Goal: Use online tool/utility: Utilize a website feature to perform a specific function

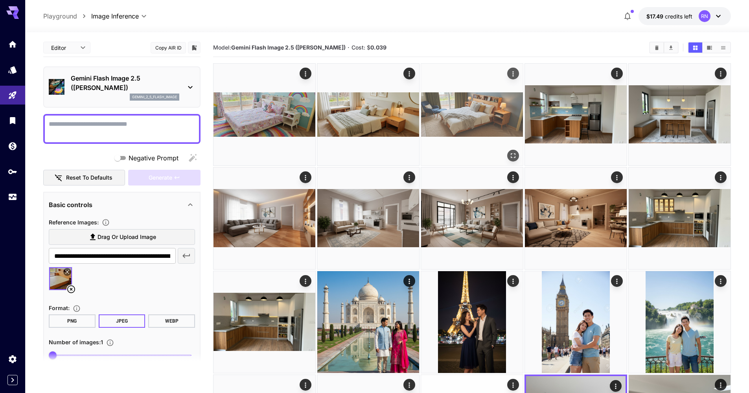
click at [465, 127] on img at bounding box center [472, 115] width 102 height 102
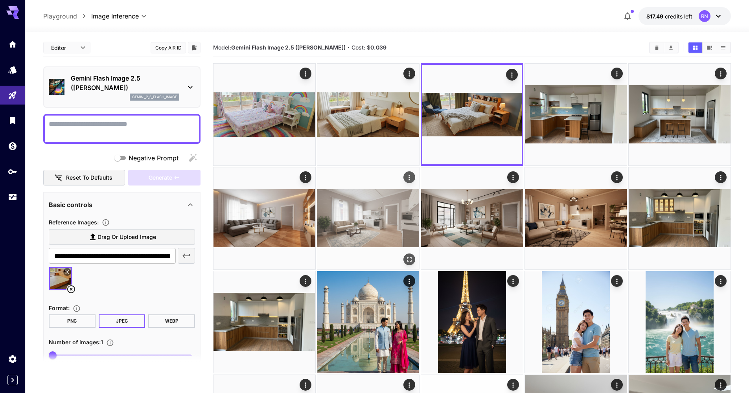
click at [381, 238] on img at bounding box center [368, 219] width 102 height 102
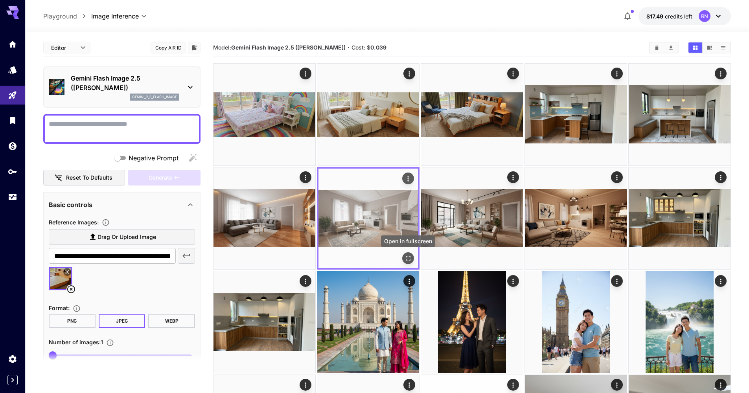
click at [409, 257] on icon "Open in fullscreen" at bounding box center [408, 258] width 8 height 8
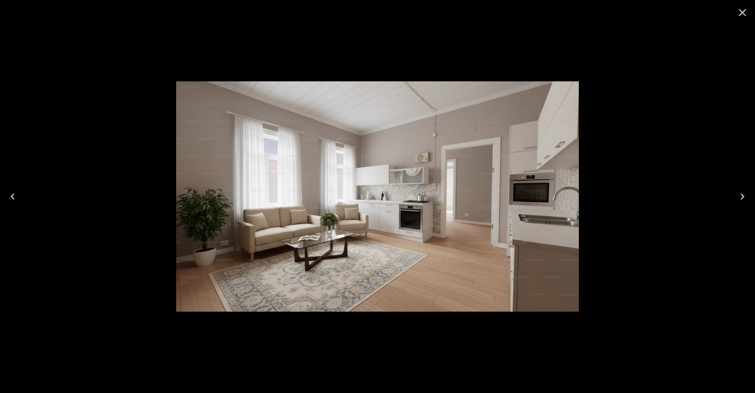
click at [13, 195] on icon "Previous" at bounding box center [13, 197] width 4 height 6
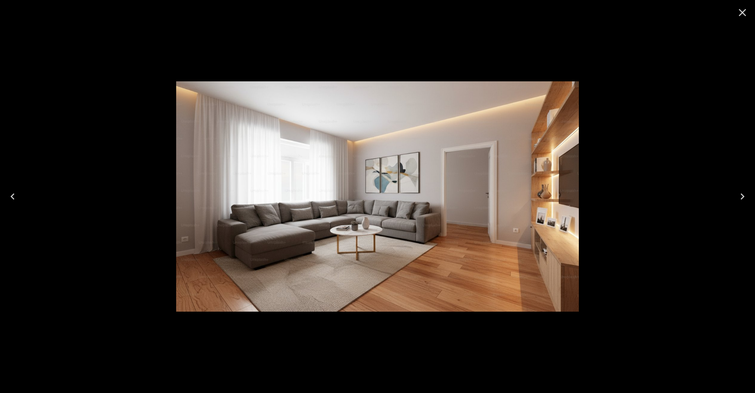
click at [744, 10] on icon "Close" at bounding box center [742, 12] width 13 height 13
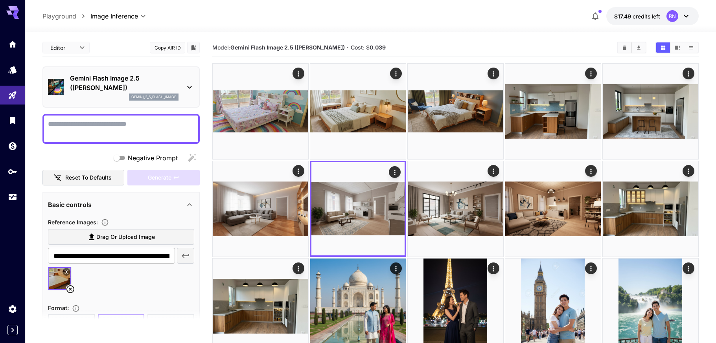
click at [92, 127] on textarea "Negative Prompt" at bounding box center [121, 129] width 146 height 19
paste textarea "**********"
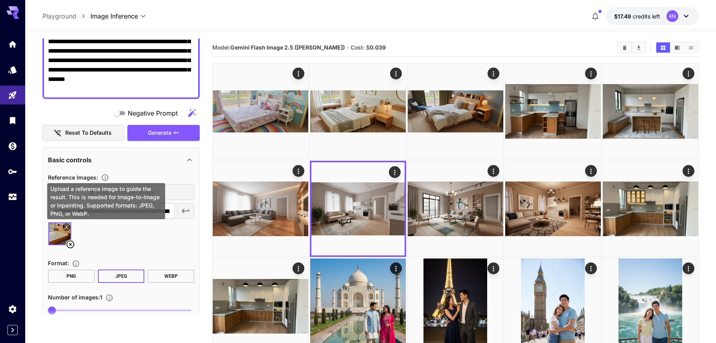
scroll to position [96, 0]
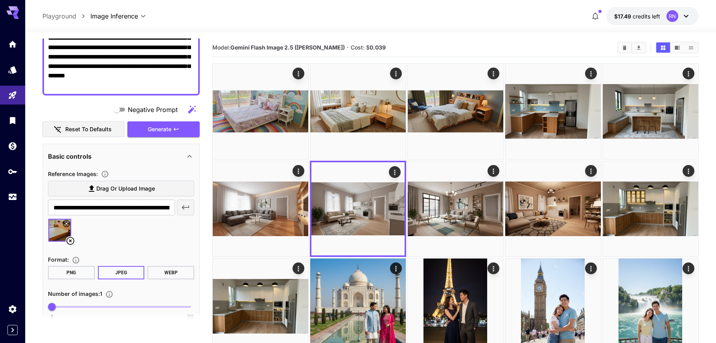
type textarea "**********"
click at [72, 242] on icon at bounding box center [70, 241] width 8 height 8
type input "**********"
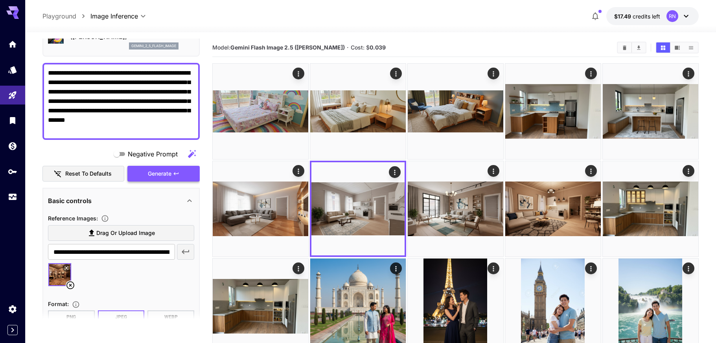
click at [148, 174] on span "Generate" at bounding box center [160, 174] width 24 height 10
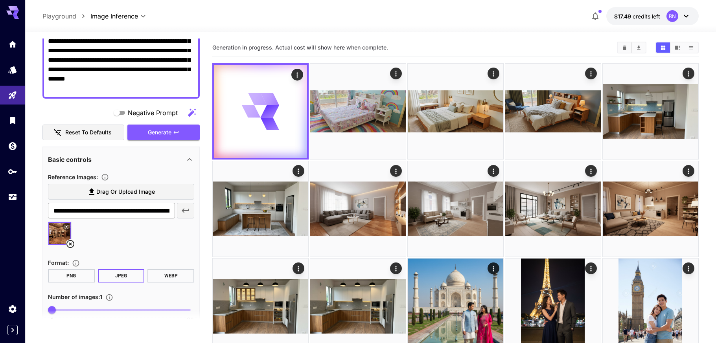
scroll to position [99, 0]
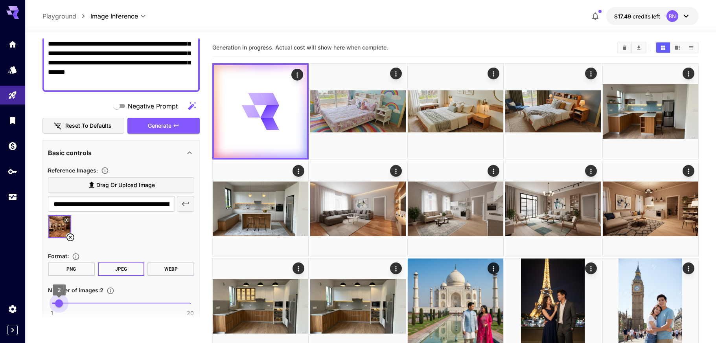
click at [58, 303] on span "2" at bounding box center [59, 304] width 8 height 8
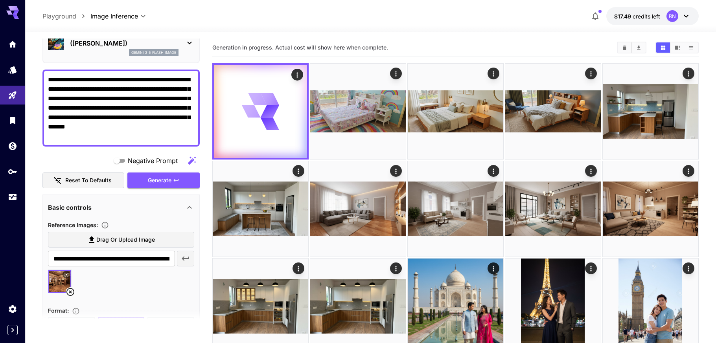
scroll to position [44, 0]
drag, startPoint x: 73, startPoint y: 118, endPoint x: 179, endPoint y: 140, distance: 108.9
click at [179, 140] on textarea "**********" at bounding box center [121, 109] width 146 height 66
drag, startPoint x: 114, startPoint y: 98, endPoint x: 189, endPoint y: 103, distance: 75.3
click at [189, 103] on textarea "**********" at bounding box center [121, 109] width 146 height 66
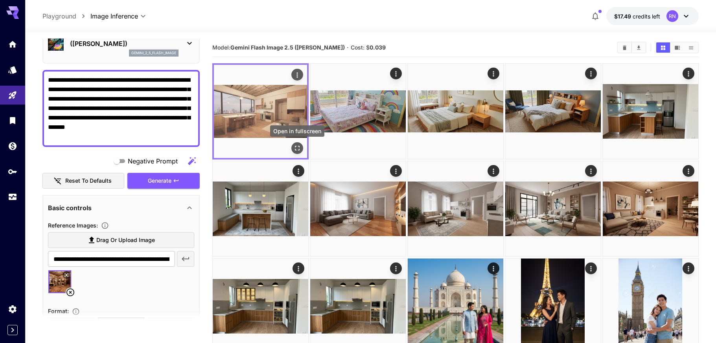
click at [299, 149] on icon "Open in fullscreen" at bounding box center [297, 148] width 5 height 5
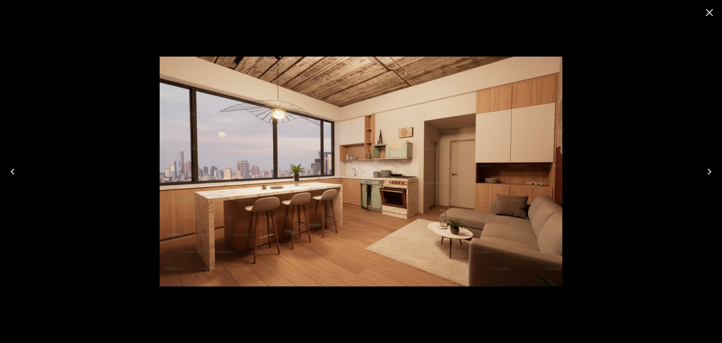
click at [711, 10] on icon "Close" at bounding box center [709, 12] width 13 height 13
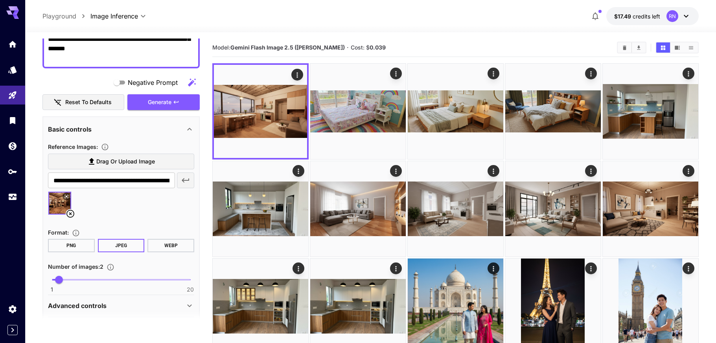
scroll to position [125, 0]
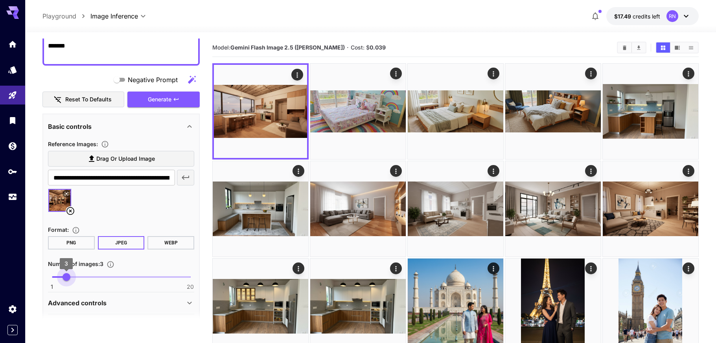
type input "*"
drag, startPoint x: 63, startPoint y: 275, endPoint x: 74, endPoint y: 276, distance: 11.4
click at [74, 276] on span "4" at bounding box center [74, 277] width 8 height 8
click at [154, 106] on button "Generate" at bounding box center [163, 100] width 72 height 16
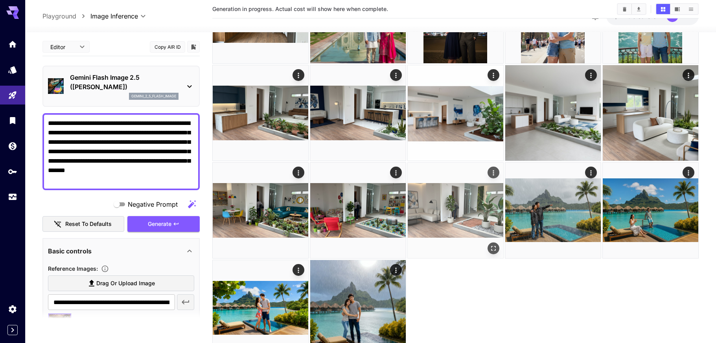
scroll to position [391, 0]
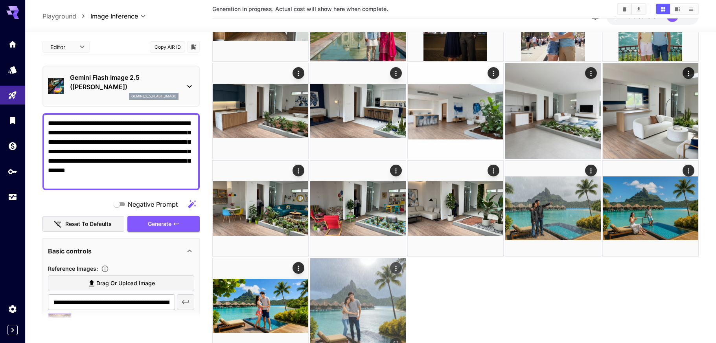
click at [353, 304] on img at bounding box center [358, 306] width 96 height 96
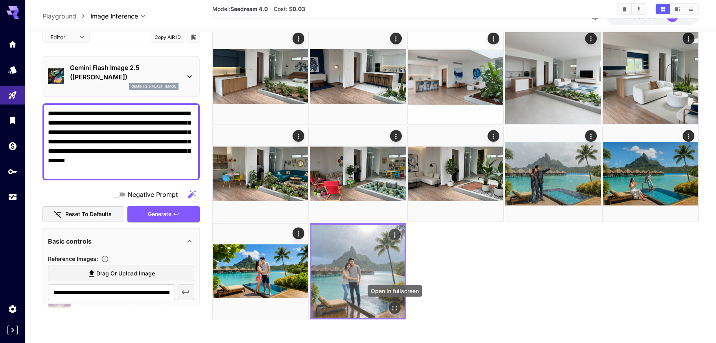
scroll to position [425, 0]
click at [396, 309] on icon "Open in fullscreen" at bounding box center [395, 308] width 8 height 8
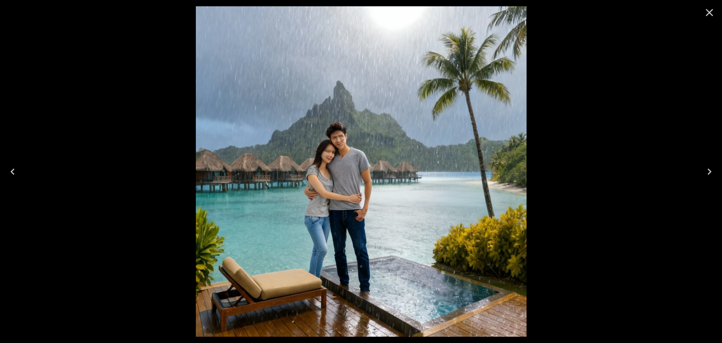
click at [19, 168] on button "Previous" at bounding box center [12, 171] width 25 height 31
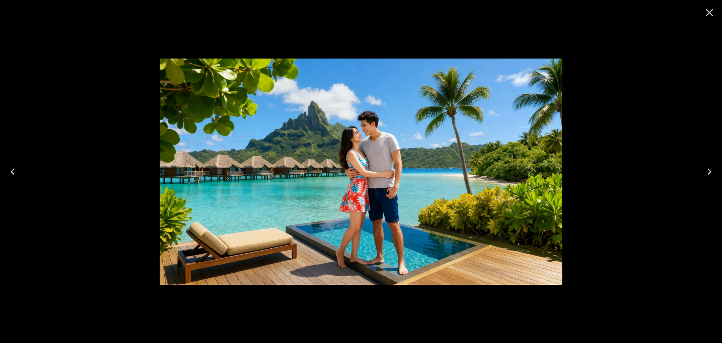
click at [15, 174] on icon "Previous" at bounding box center [12, 172] width 13 height 13
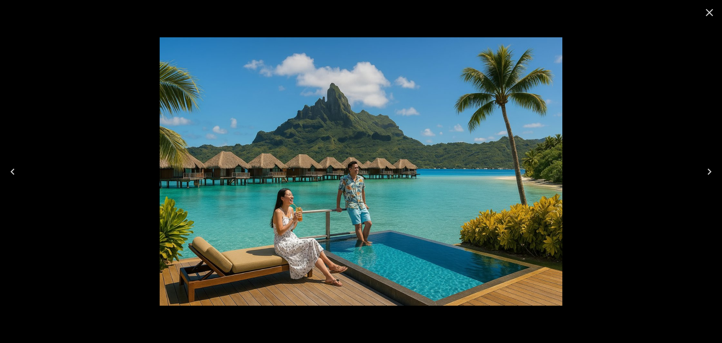
click at [16, 171] on icon "Previous" at bounding box center [12, 172] width 13 height 13
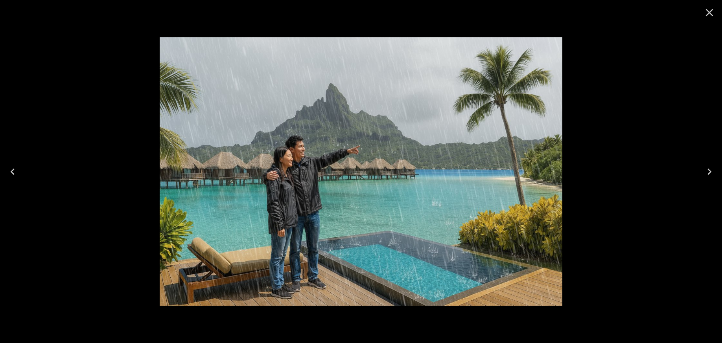
click at [708, 11] on icon "Close" at bounding box center [709, 12] width 7 height 7
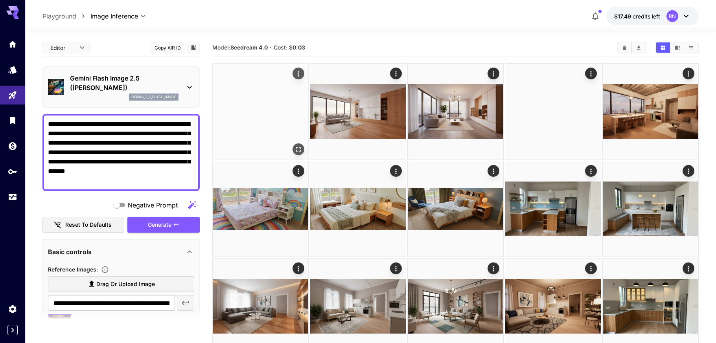
scroll to position [0, 0]
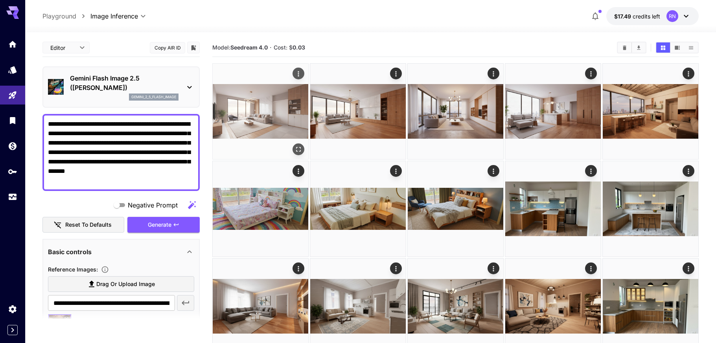
click at [277, 120] on img at bounding box center [261, 112] width 96 height 96
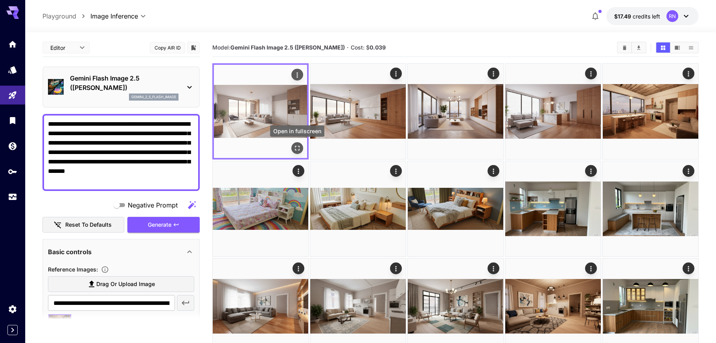
click at [296, 148] on icon "Open in fullscreen" at bounding box center [297, 148] width 8 height 8
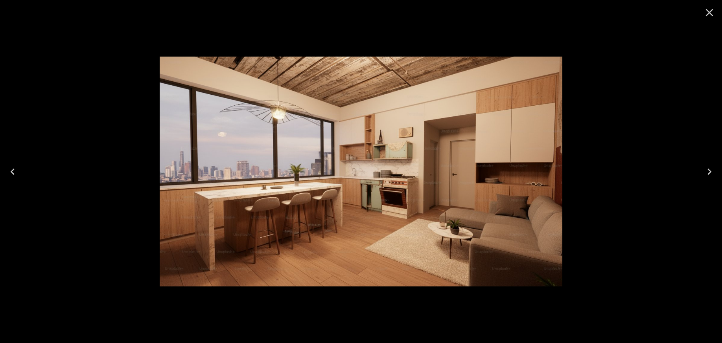
click at [711, 9] on icon "Close" at bounding box center [709, 12] width 13 height 13
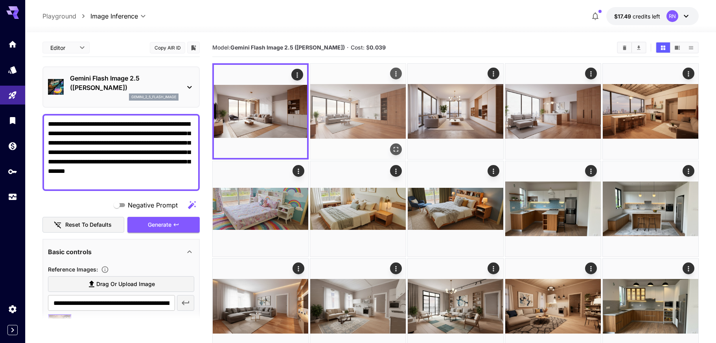
click at [370, 104] on img at bounding box center [358, 112] width 96 height 96
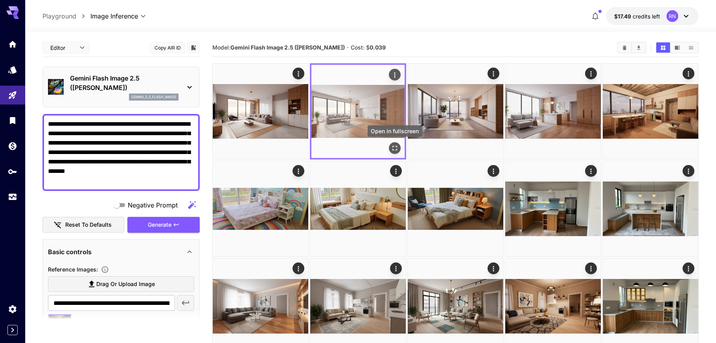
click at [395, 151] on icon "Open in fullscreen" at bounding box center [395, 148] width 8 height 8
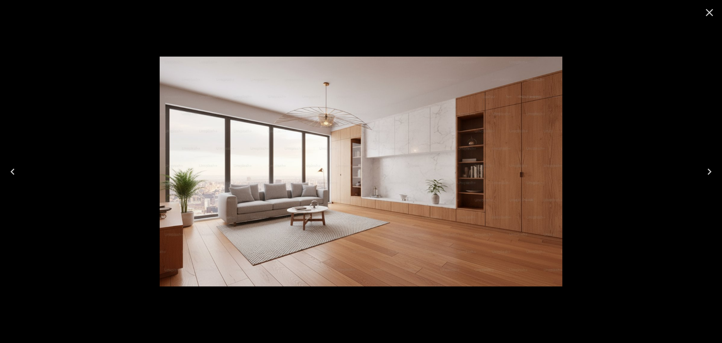
click at [713, 16] on icon "Close" at bounding box center [709, 12] width 13 height 13
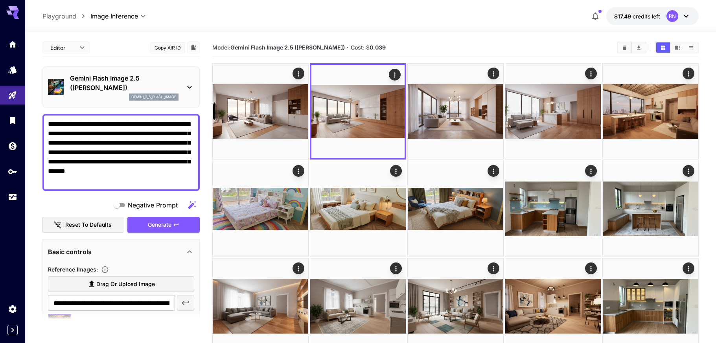
click at [102, 144] on textarea "**********" at bounding box center [121, 153] width 146 height 66
paste textarea
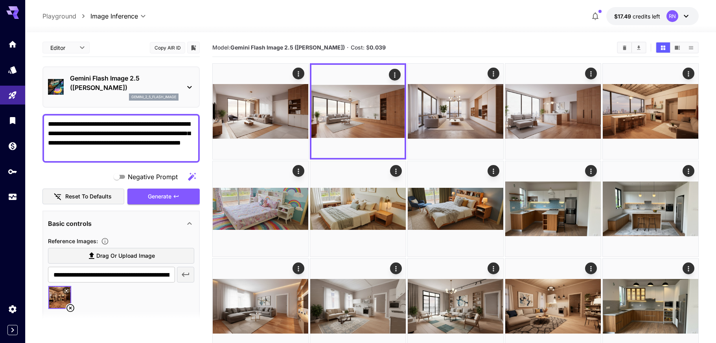
click at [48, 122] on textarea "**********" at bounding box center [121, 139] width 146 height 38
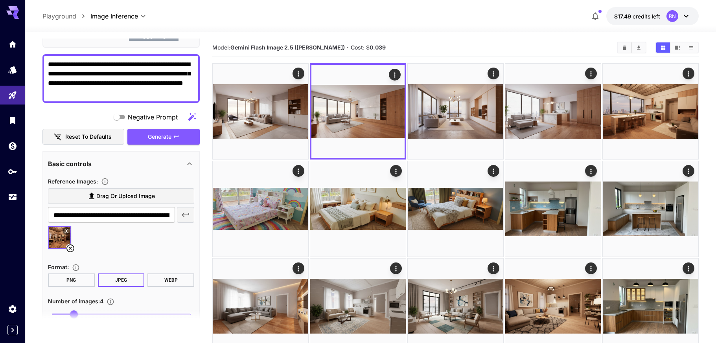
scroll to position [61, 0]
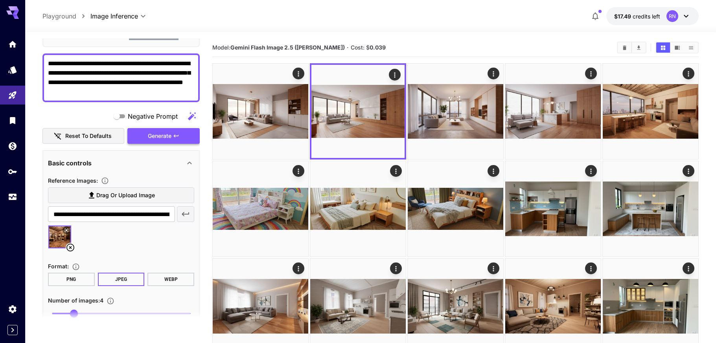
click at [161, 139] on span "Generate" at bounding box center [160, 136] width 24 height 10
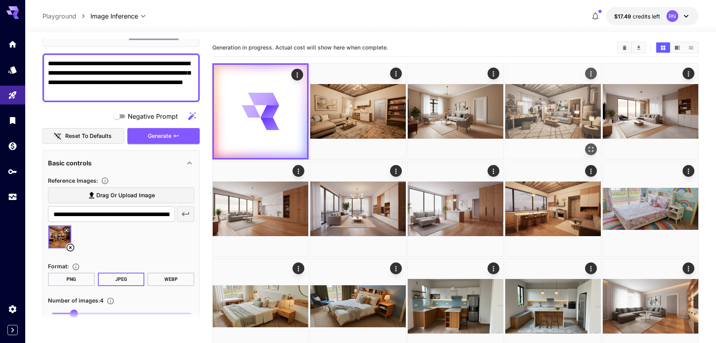
click at [571, 127] on img at bounding box center [553, 112] width 96 height 96
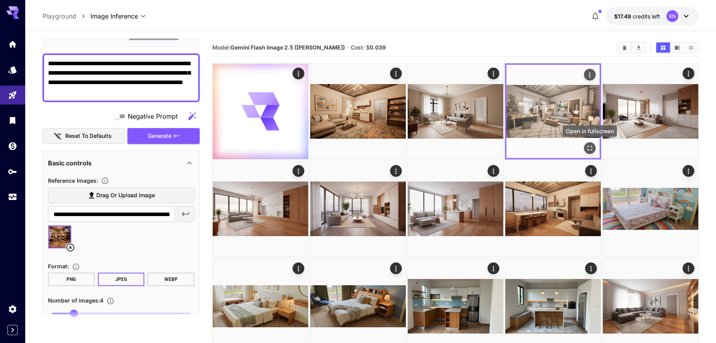
click at [588, 149] on icon "Open in fullscreen" at bounding box center [590, 148] width 8 height 8
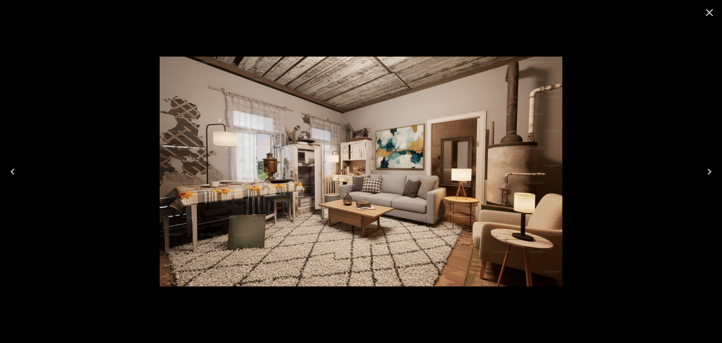
click at [14, 170] on icon "Previous" at bounding box center [12, 172] width 13 height 13
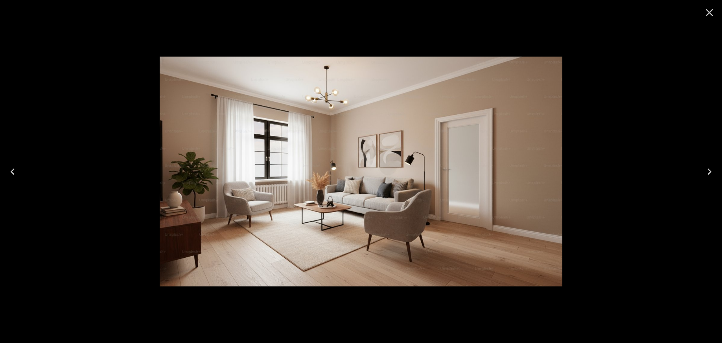
click at [14, 170] on icon "Previous" at bounding box center [12, 172] width 13 height 13
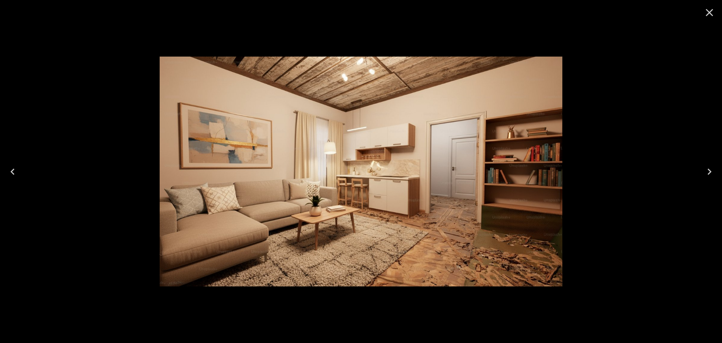
click at [14, 170] on icon "Previous" at bounding box center [12, 172] width 13 height 13
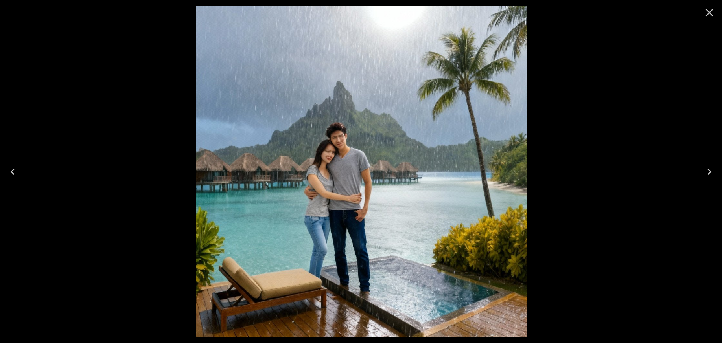
click at [709, 14] on icon "Close" at bounding box center [709, 12] width 7 height 7
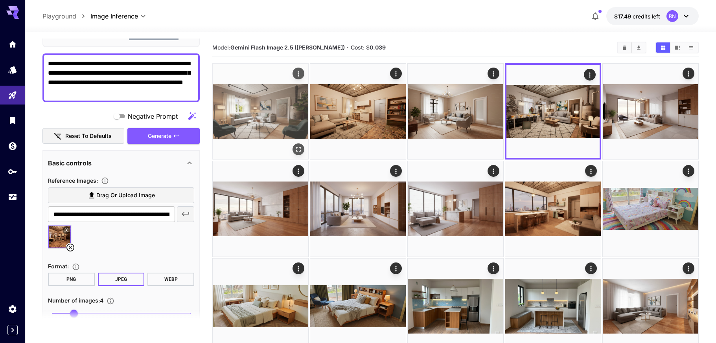
click at [235, 103] on img at bounding box center [261, 112] width 96 height 96
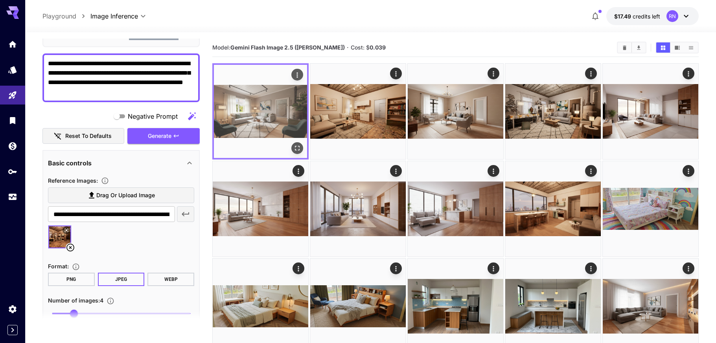
click at [300, 145] on icon "Open in fullscreen" at bounding box center [297, 148] width 8 height 8
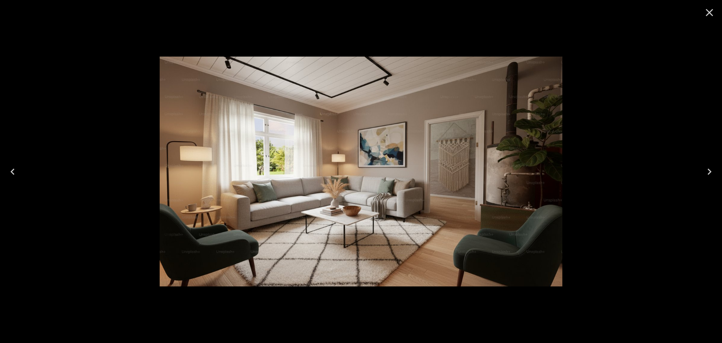
click at [710, 11] on icon "Close" at bounding box center [709, 12] width 13 height 13
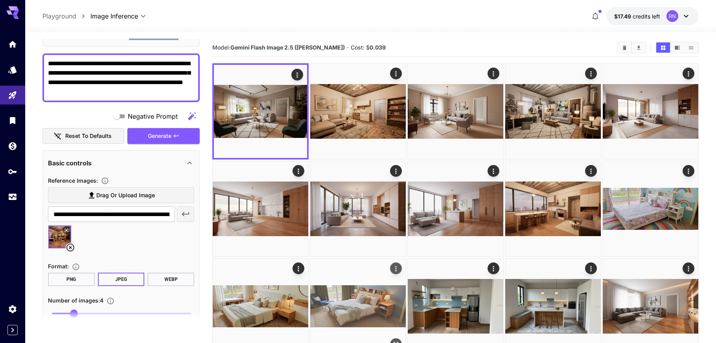
click at [84, 88] on textarea "**********" at bounding box center [121, 78] width 146 height 38
paste textarea "**********"
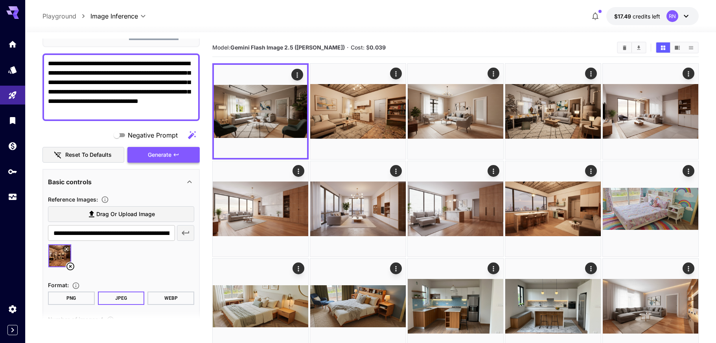
type textarea "**********"
click at [157, 153] on span "Generate" at bounding box center [160, 155] width 24 height 10
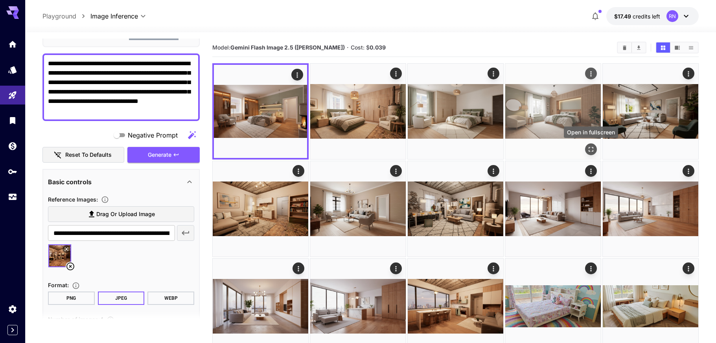
click at [590, 148] on icon "Open in fullscreen" at bounding box center [591, 150] width 8 height 8
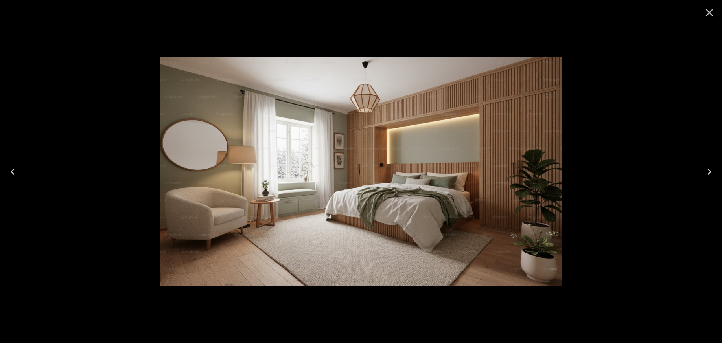
click at [15, 170] on icon "Previous" at bounding box center [12, 172] width 13 height 13
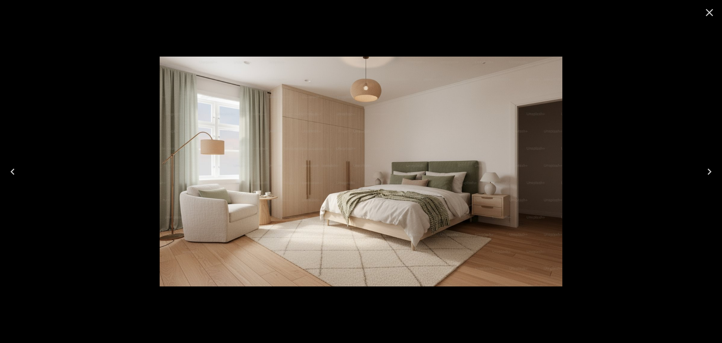
click at [15, 170] on icon "Previous" at bounding box center [12, 172] width 13 height 13
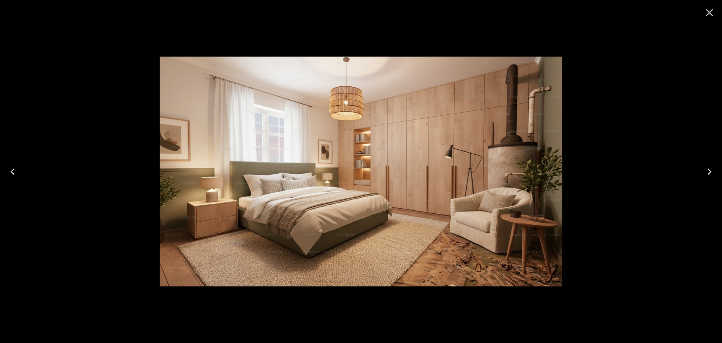
click at [15, 170] on icon "Previous" at bounding box center [12, 172] width 13 height 13
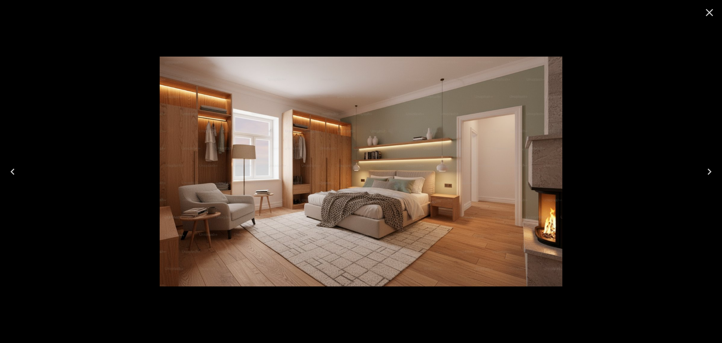
click at [709, 171] on icon "Next" at bounding box center [709, 172] width 13 height 13
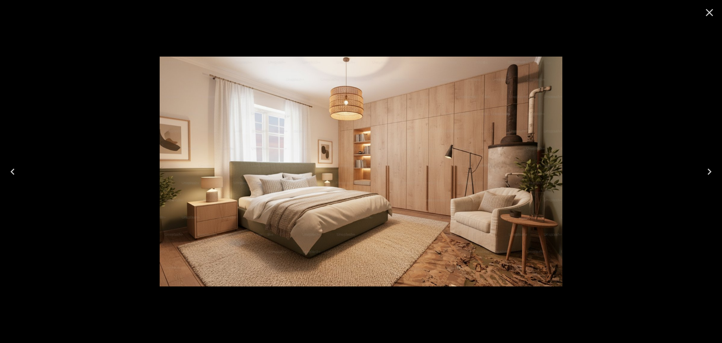
click at [711, 172] on icon "Next" at bounding box center [710, 172] width 4 height 6
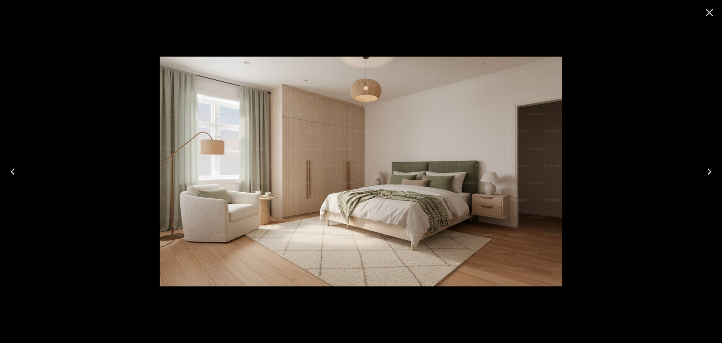
click at [706, 14] on icon "Close" at bounding box center [709, 12] width 13 height 13
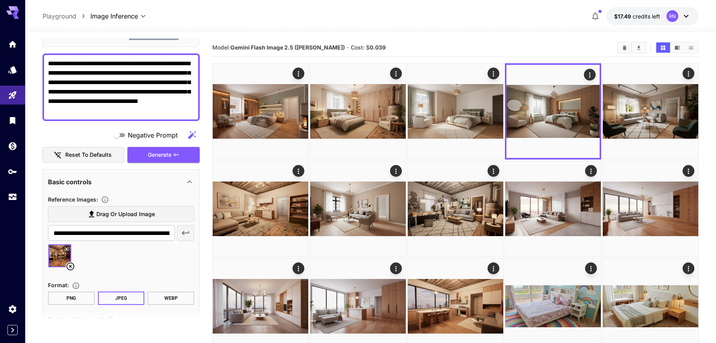
click at [100, 64] on textarea "**********" at bounding box center [121, 87] width 146 height 57
click at [94, 63] on textarea "**********" at bounding box center [121, 87] width 146 height 57
drag, startPoint x: 91, startPoint y: 63, endPoint x: 137, endPoint y: 63, distance: 45.6
click at [137, 63] on textarea "**********" at bounding box center [121, 87] width 146 height 57
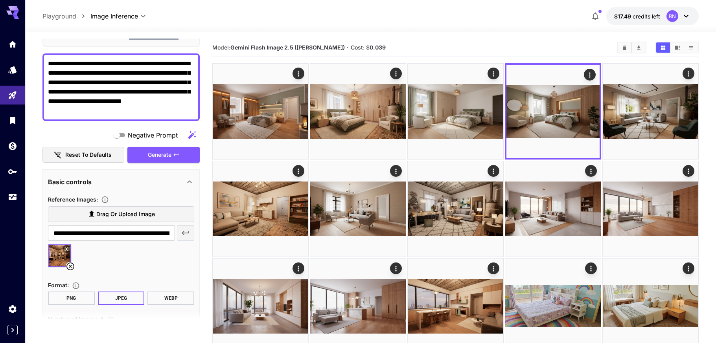
drag, startPoint x: 99, startPoint y: 82, endPoint x: 149, endPoint y: 82, distance: 49.6
click at [149, 82] on textarea "**********" at bounding box center [121, 87] width 146 height 57
click at [162, 81] on textarea "**********" at bounding box center [121, 87] width 146 height 57
click at [77, 77] on textarea "**********" at bounding box center [121, 87] width 146 height 57
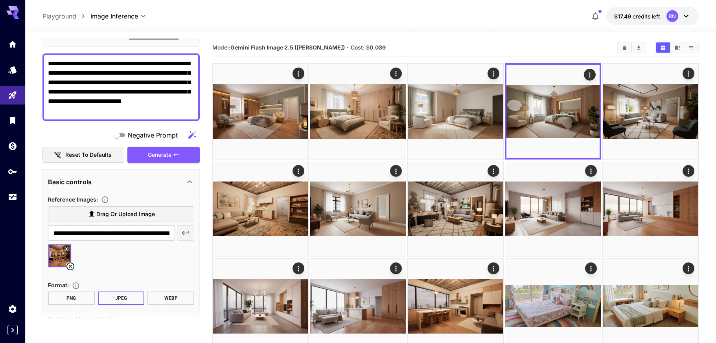
paste textarea "**********"
click at [157, 157] on span "Generate" at bounding box center [160, 155] width 24 height 10
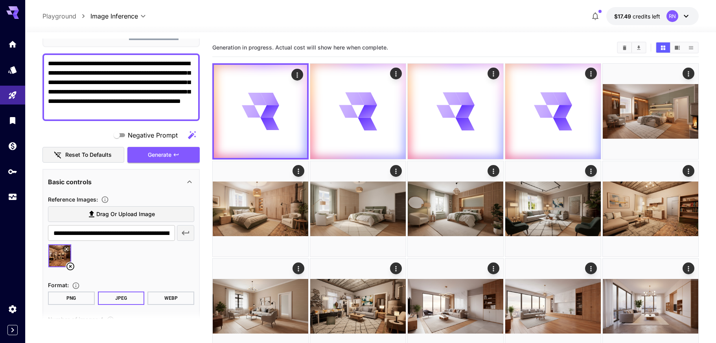
drag, startPoint x: 78, startPoint y: 92, endPoint x: 188, endPoint y: 109, distance: 111.9
click at [188, 109] on textarea "**********" at bounding box center [121, 87] width 146 height 57
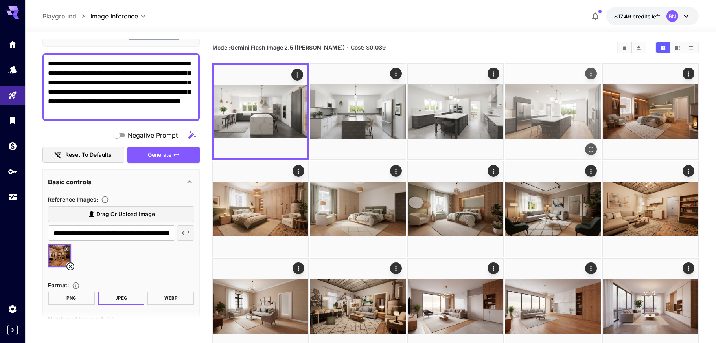
click at [552, 112] on img at bounding box center [553, 112] width 96 height 96
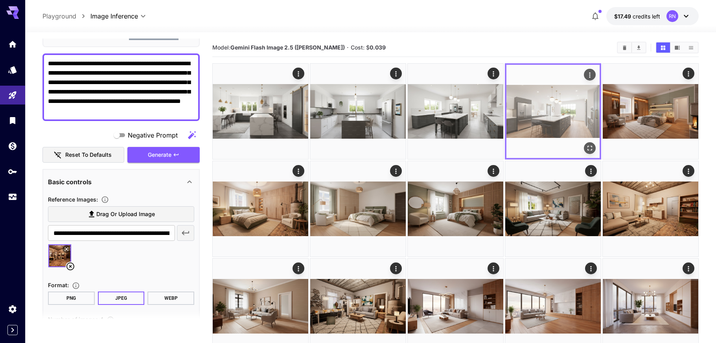
click at [589, 147] on icon "Open in fullscreen" at bounding box center [590, 148] width 8 height 8
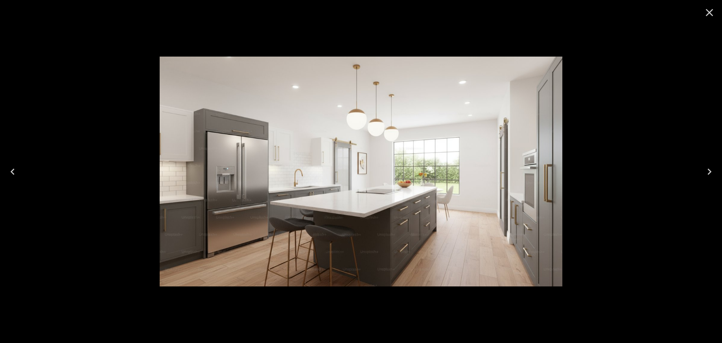
click at [15, 172] on icon "Previous" at bounding box center [12, 172] width 13 height 13
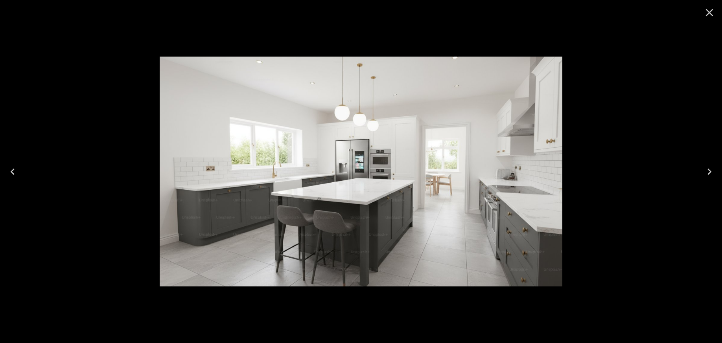
click at [16, 172] on icon "Previous" at bounding box center [12, 172] width 13 height 13
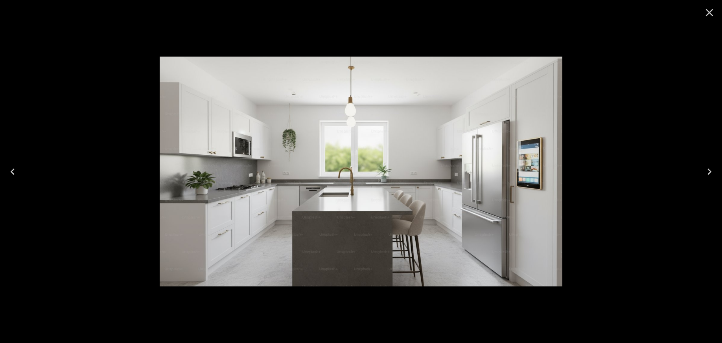
click at [16, 172] on icon "Previous" at bounding box center [12, 172] width 13 height 13
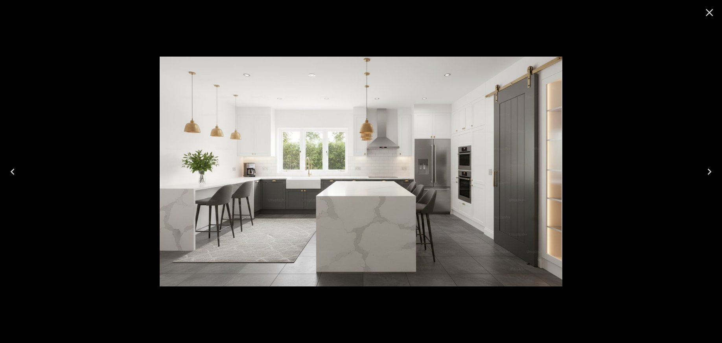
click at [710, 12] on icon "Close" at bounding box center [709, 12] width 7 height 7
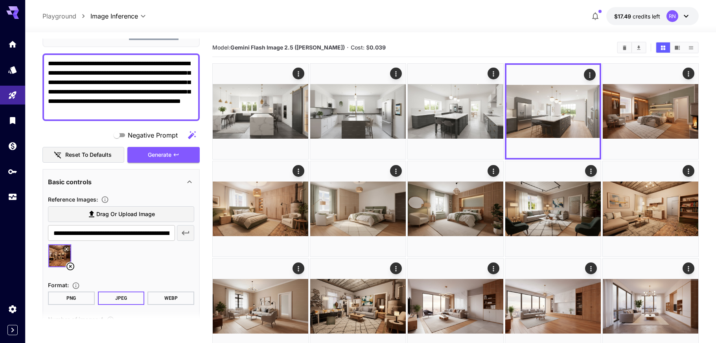
click at [88, 63] on textarea "**********" at bounding box center [121, 87] width 146 height 57
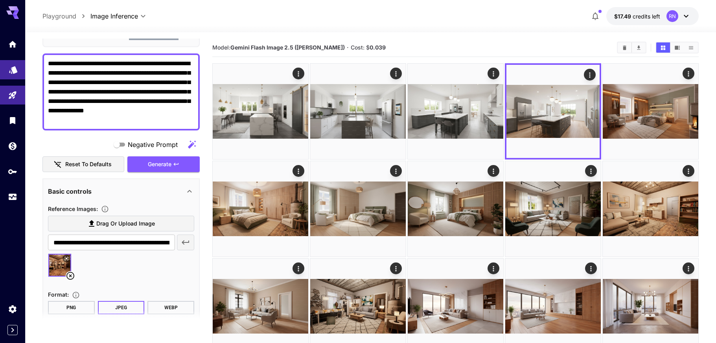
drag, startPoint x: 73, startPoint y: 64, endPoint x: 18, endPoint y: 65, distance: 55.1
drag, startPoint x: 110, startPoint y: 63, endPoint x: 126, endPoint y: 64, distance: 15.8
click at [126, 64] on textarea "**********" at bounding box center [121, 92] width 146 height 66
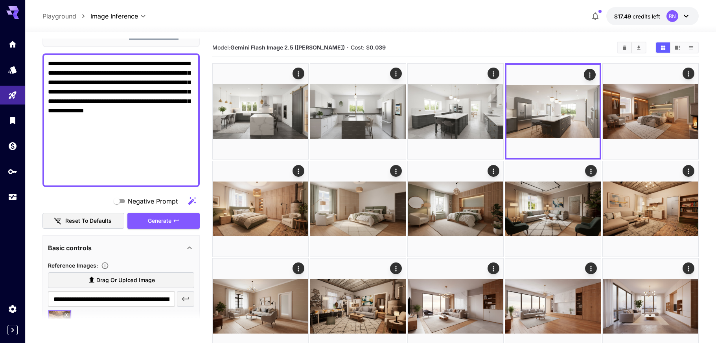
drag, startPoint x: 129, startPoint y: 63, endPoint x: 162, endPoint y: 62, distance: 32.3
click at [162, 62] on textarea "**********" at bounding box center [121, 120] width 146 height 123
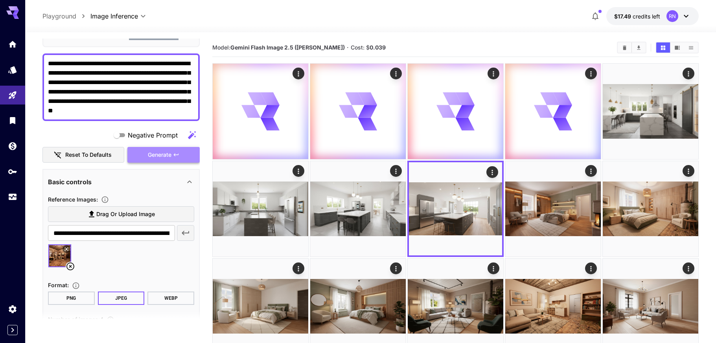
click at [158, 153] on span "Generate" at bounding box center [160, 155] width 24 height 10
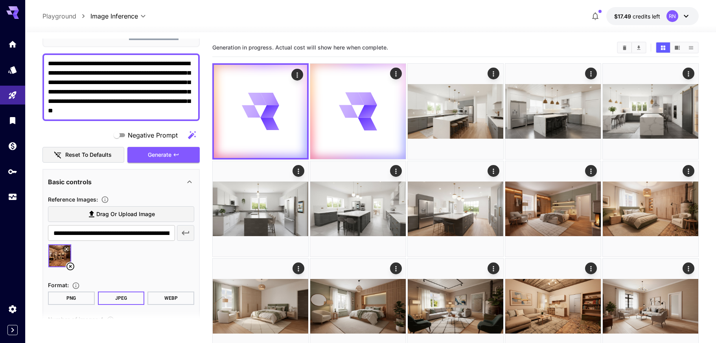
scroll to position [0, 0]
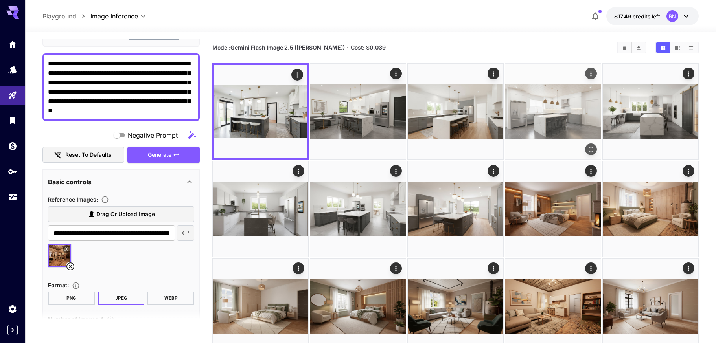
click at [538, 117] on img at bounding box center [553, 112] width 96 height 96
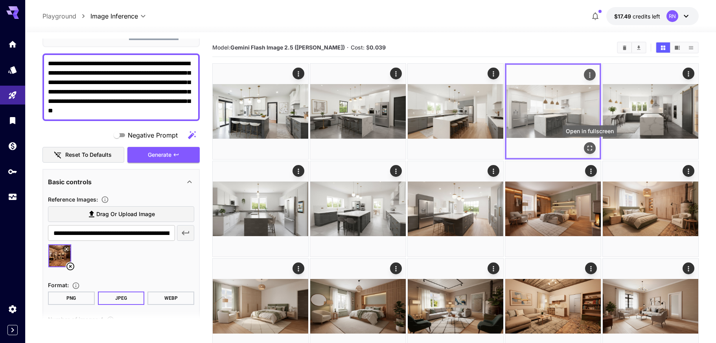
click at [589, 144] on icon "Open in fullscreen" at bounding box center [590, 148] width 8 height 8
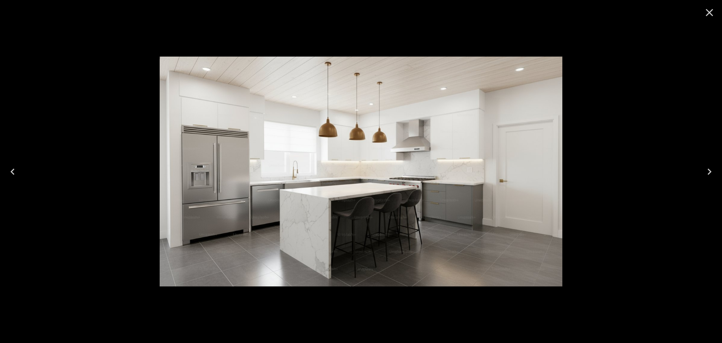
click at [13, 170] on icon "Previous" at bounding box center [12, 172] width 13 height 13
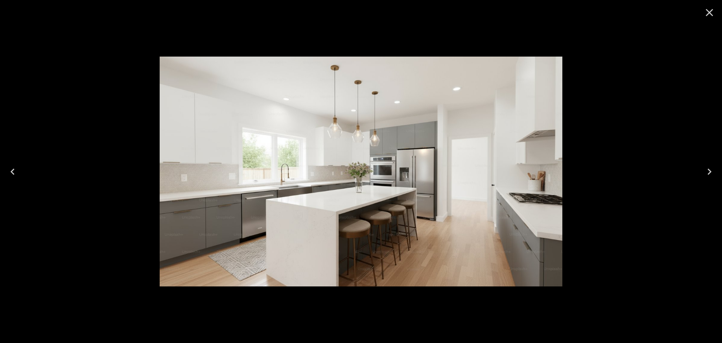
click at [13, 170] on icon "Previous" at bounding box center [12, 172] width 13 height 13
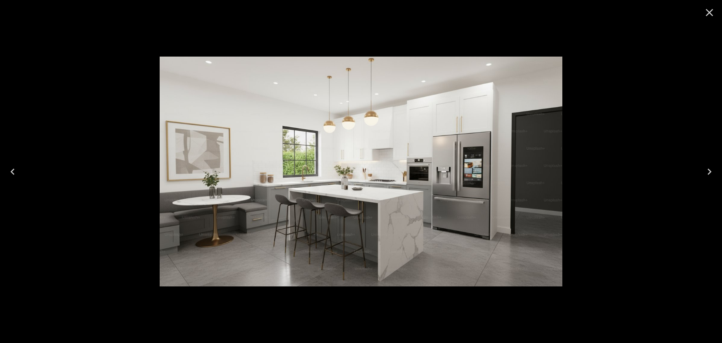
click at [13, 170] on icon "Previous" at bounding box center [12, 172] width 13 height 13
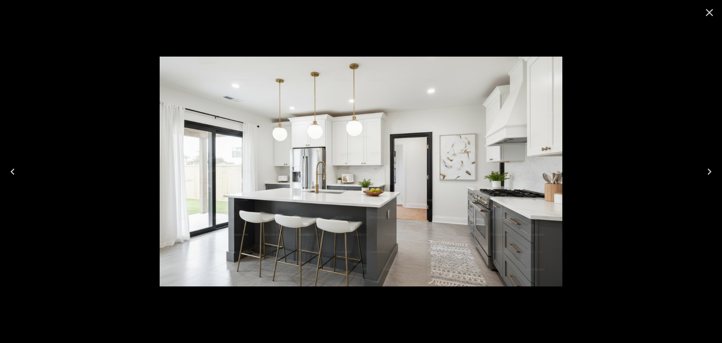
click at [707, 11] on icon "Close" at bounding box center [709, 12] width 13 height 13
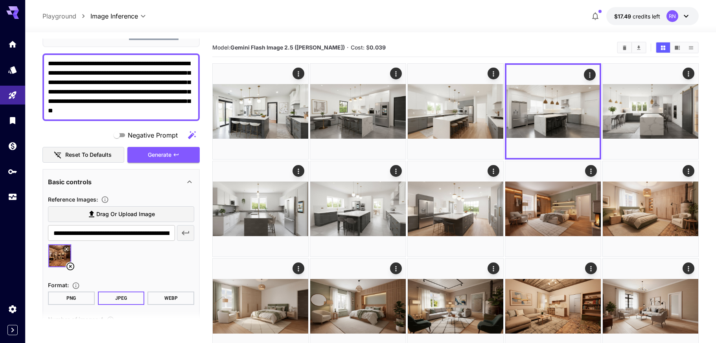
click at [128, 63] on textarea "**********" at bounding box center [121, 87] width 146 height 57
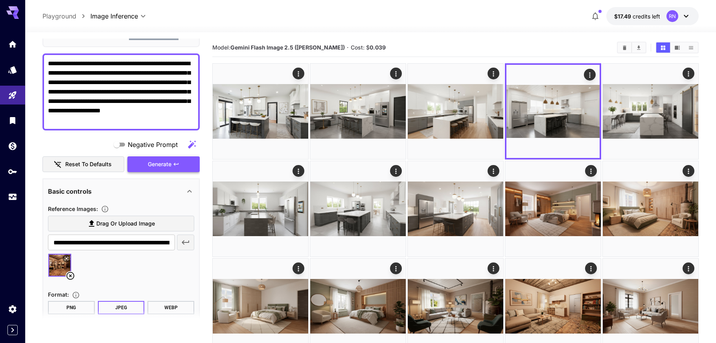
click at [165, 164] on span "Generate" at bounding box center [160, 165] width 24 height 10
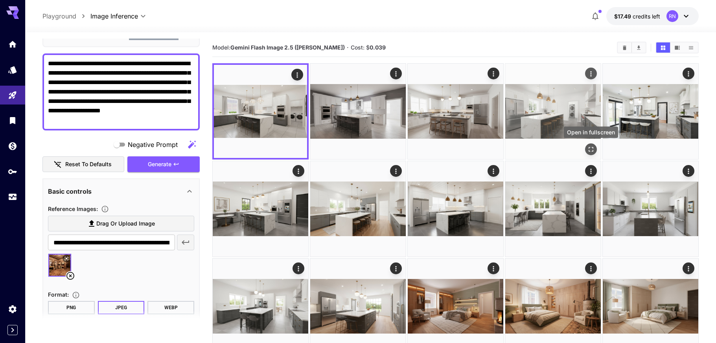
click at [589, 146] on icon "Open in fullscreen" at bounding box center [591, 150] width 8 height 8
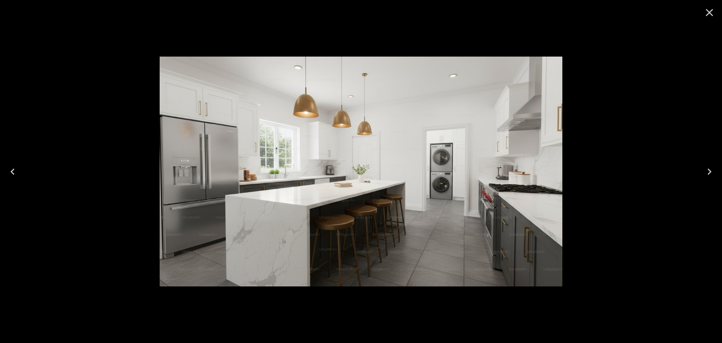
click at [12, 171] on icon "Previous" at bounding box center [13, 172] width 4 height 6
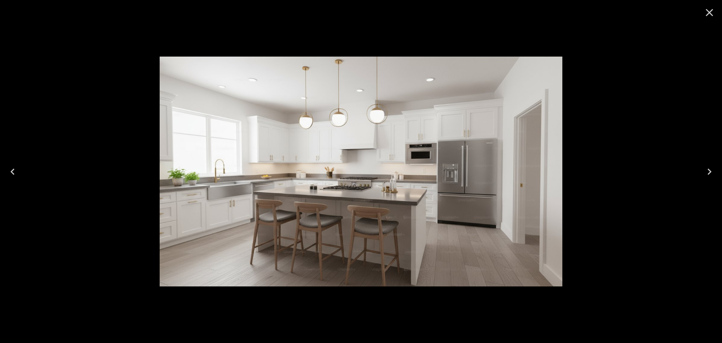
click at [12, 171] on icon "Previous" at bounding box center [13, 172] width 4 height 6
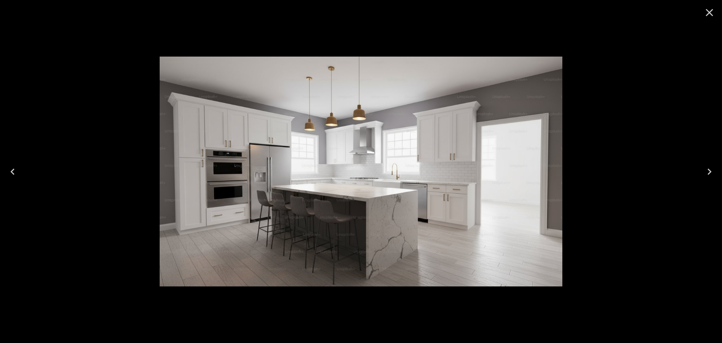
click at [12, 171] on icon "Previous" at bounding box center [13, 172] width 4 height 6
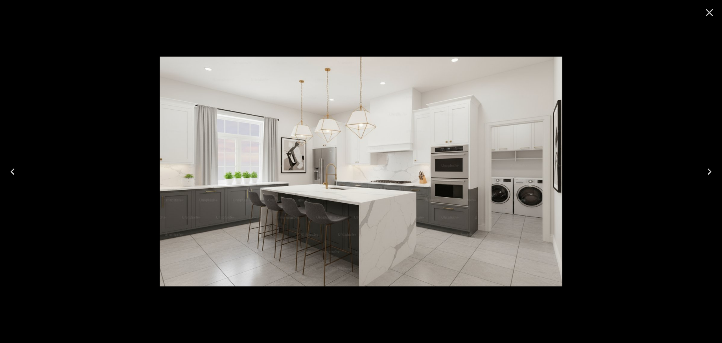
click at [709, 14] on icon "Close" at bounding box center [709, 12] width 7 height 7
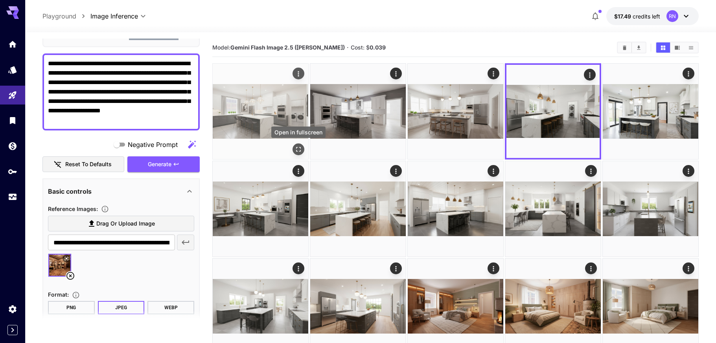
click at [299, 148] on icon "Open in fullscreen" at bounding box center [299, 150] width 8 height 8
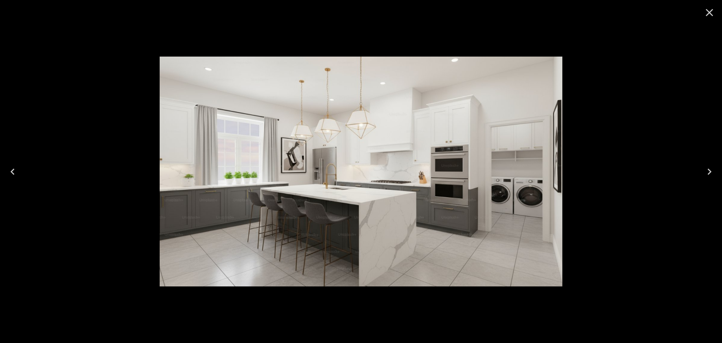
click at [708, 173] on icon "Next" at bounding box center [709, 172] width 13 height 13
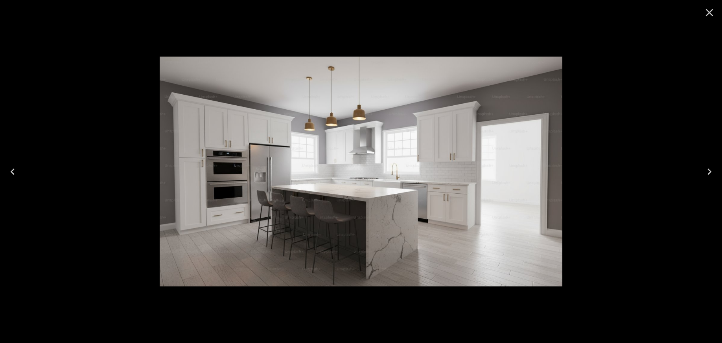
click at [708, 173] on icon "Next" at bounding box center [709, 172] width 13 height 13
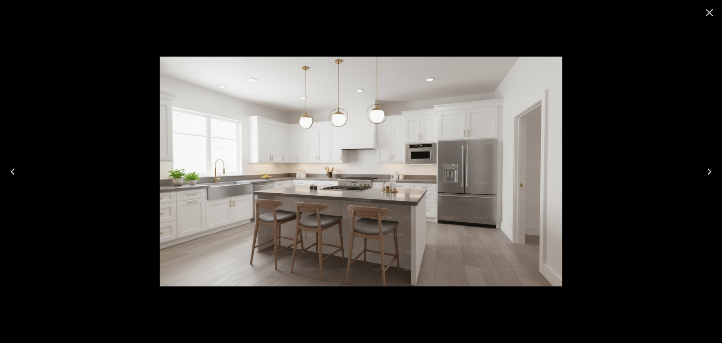
click at [706, 11] on icon "Close" at bounding box center [709, 12] width 13 height 13
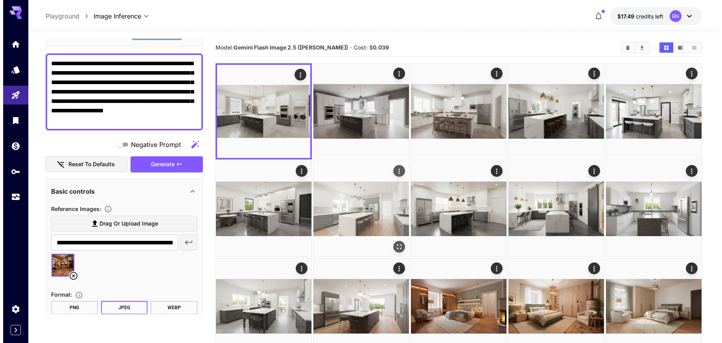
scroll to position [2, 0]
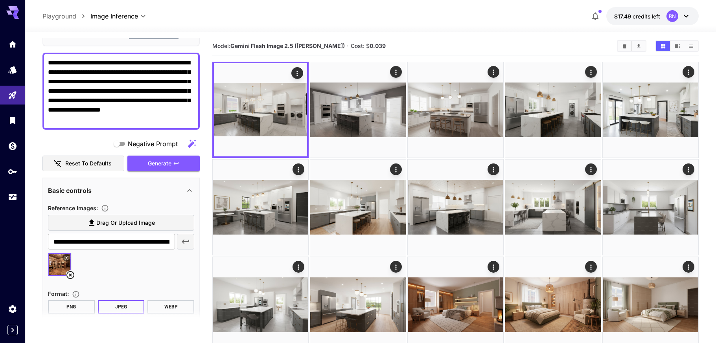
click at [97, 96] on textarea "**********" at bounding box center [121, 91] width 146 height 66
paste textarea
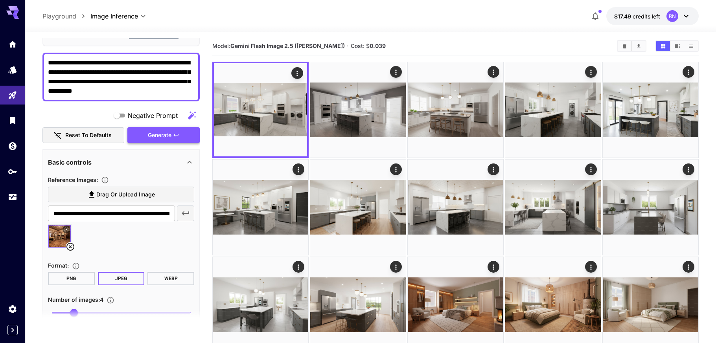
type textarea "**********"
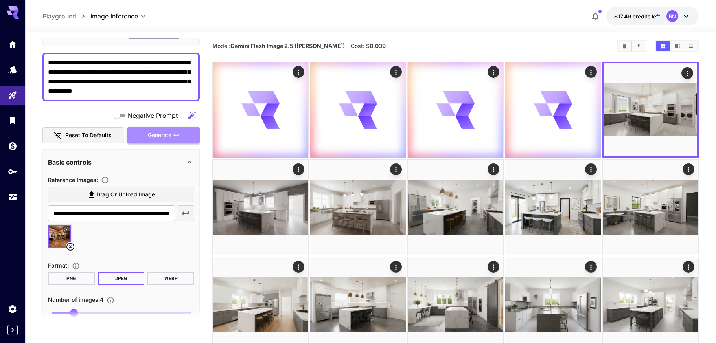
click at [175, 135] on icon "button" at bounding box center [176, 135] width 6 height 6
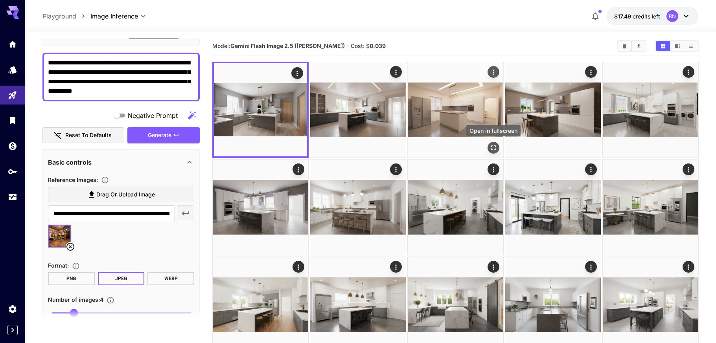
click at [495, 151] on icon "Open in fullscreen" at bounding box center [494, 148] width 8 height 8
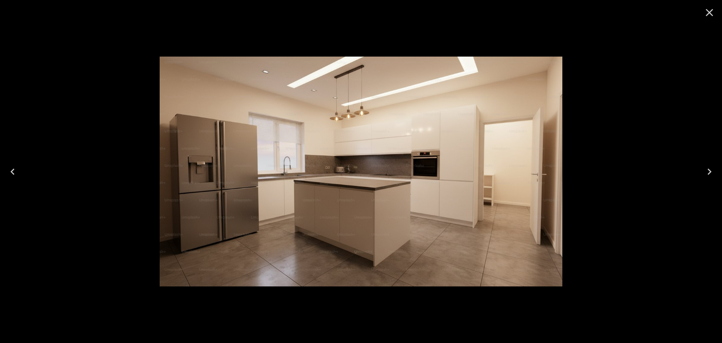
scroll to position [61, 0]
click at [15, 176] on icon "Previous" at bounding box center [12, 172] width 13 height 13
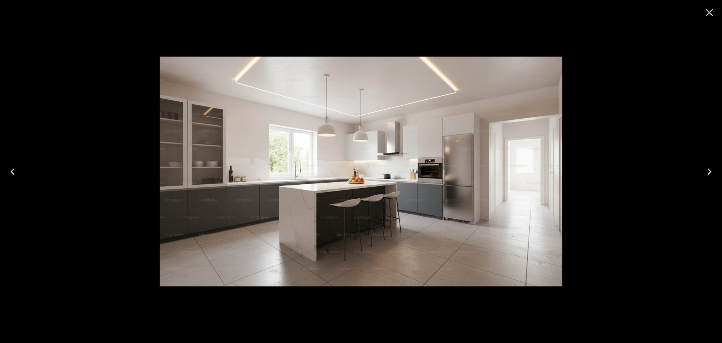
click at [15, 176] on icon "Previous" at bounding box center [12, 172] width 13 height 13
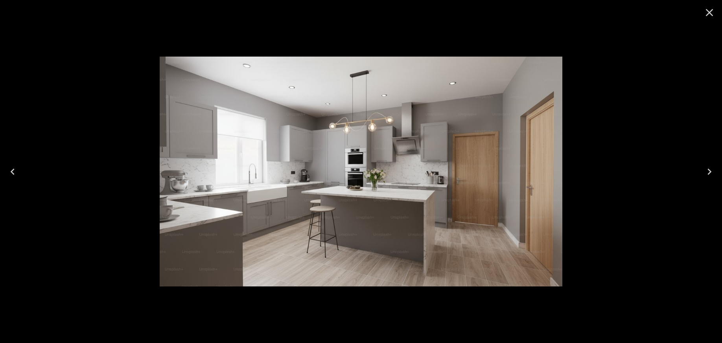
click at [710, 8] on icon "Close" at bounding box center [709, 12] width 13 height 13
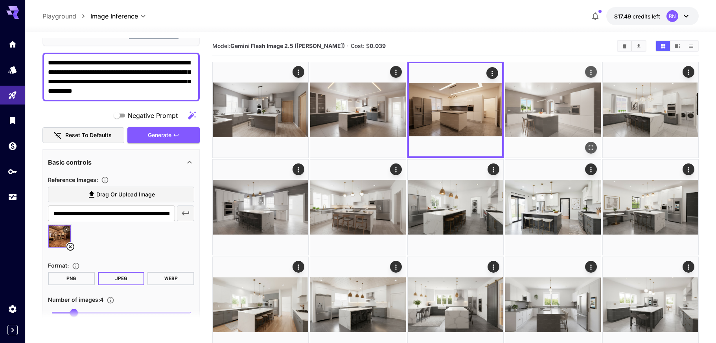
click at [559, 100] on img at bounding box center [553, 110] width 96 height 96
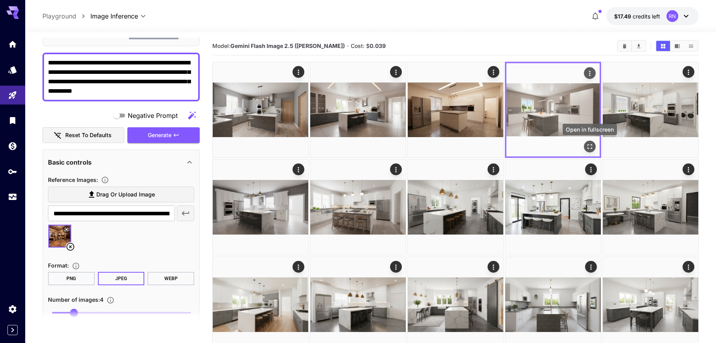
click at [590, 146] on icon "Open in fullscreen" at bounding box center [590, 147] width 8 height 8
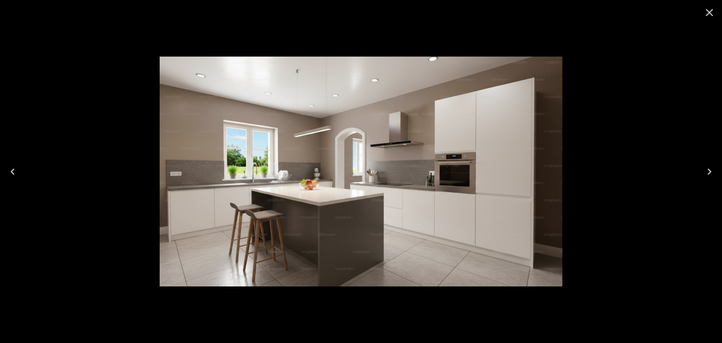
click at [706, 12] on icon "Close" at bounding box center [709, 12] width 13 height 13
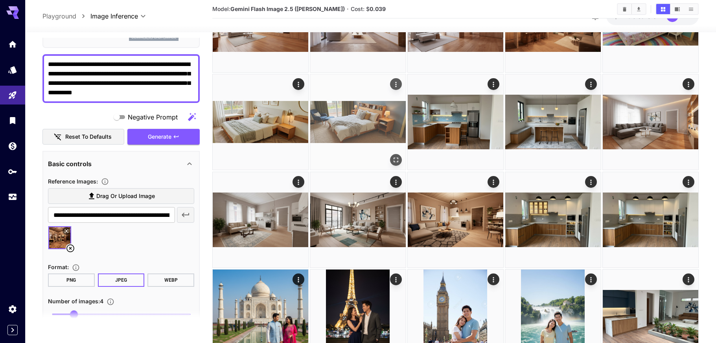
scroll to position [578, 0]
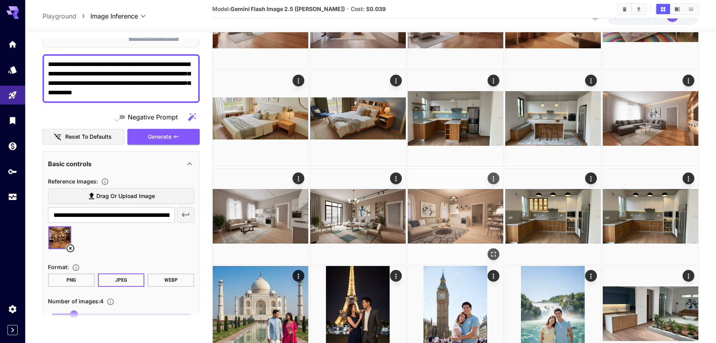
click at [468, 220] on img at bounding box center [456, 217] width 96 height 96
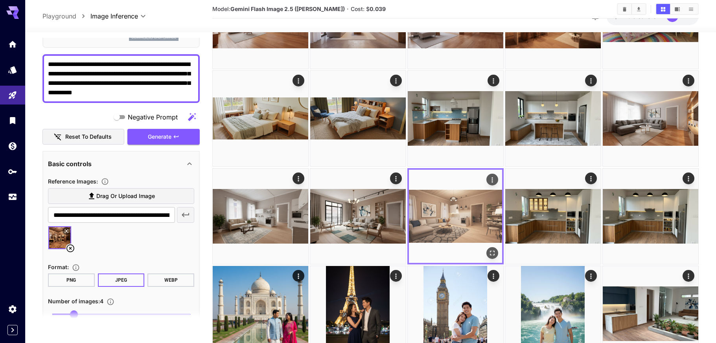
click at [494, 255] on icon "Open in fullscreen" at bounding box center [492, 253] width 5 height 5
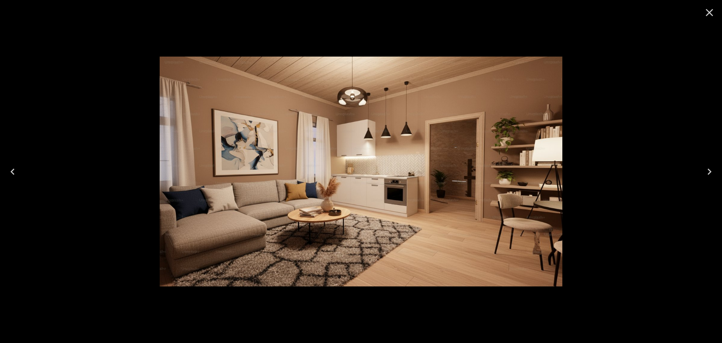
click at [14, 173] on icon "Previous" at bounding box center [12, 172] width 13 height 13
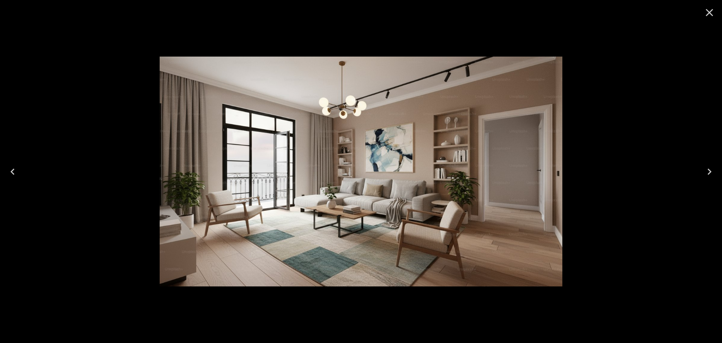
click at [14, 173] on icon "Previous" at bounding box center [12, 172] width 13 height 13
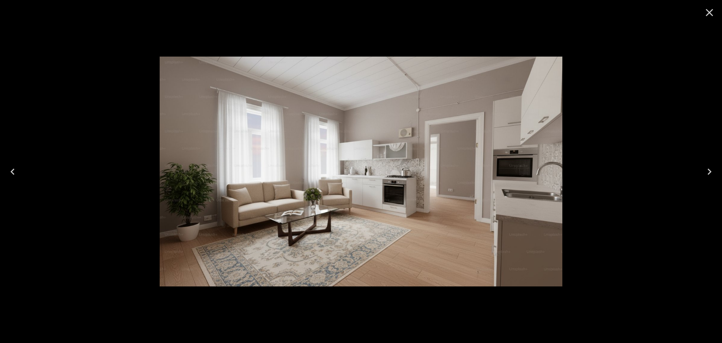
click at [14, 170] on icon "Previous" at bounding box center [12, 172] width 13 height 13
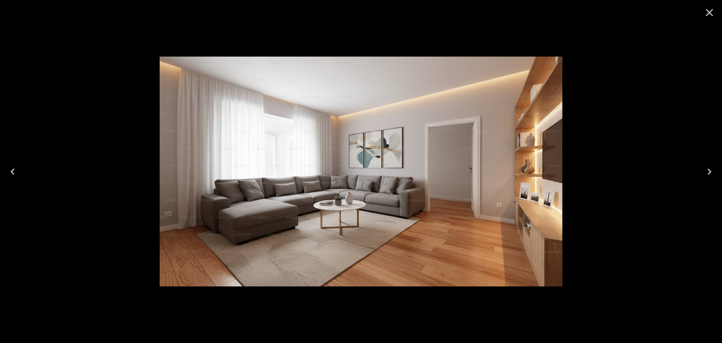
click at [711, 173] on icon "Next" at bounding box center [709, 172] width 13 height 13
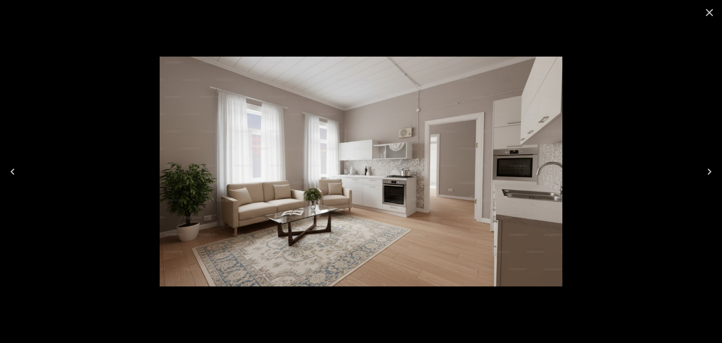
click at [711, 13] on icon "Close" at bounding box center [709, 12] width 7 height 7
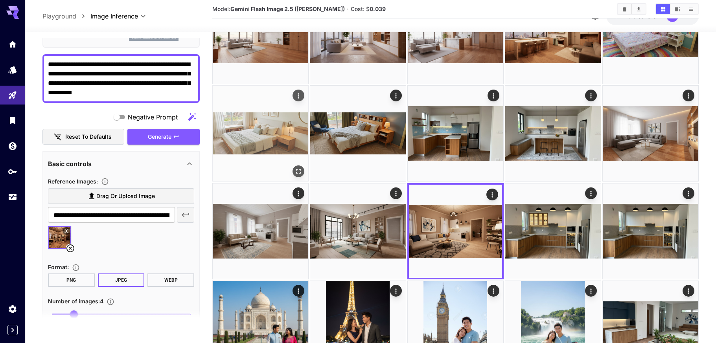
scroll to position [575, 0]
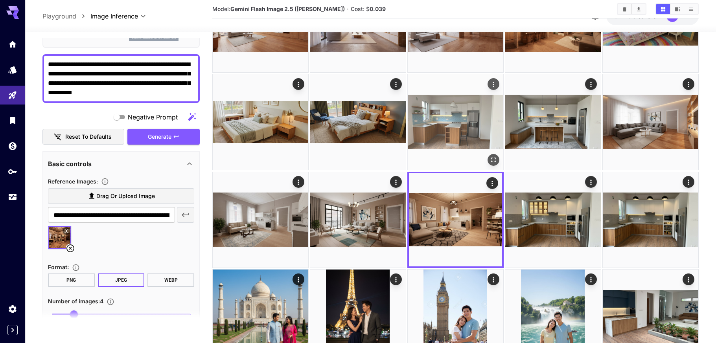
click at [430, 118] on img at bounding box center [456, 122] width 96 height 96
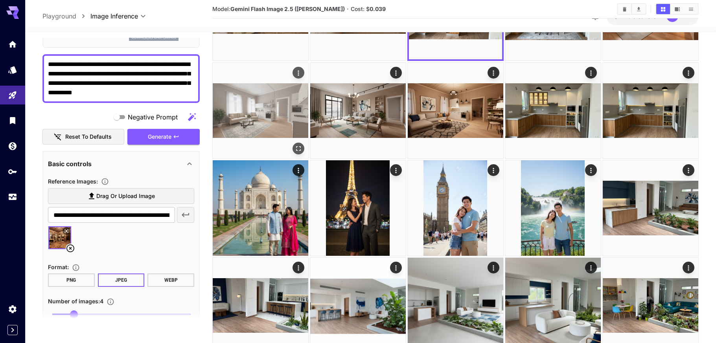
scroll to position [685, 0]
